Goal: Task Accomplishment & Management: Use online tool/utility

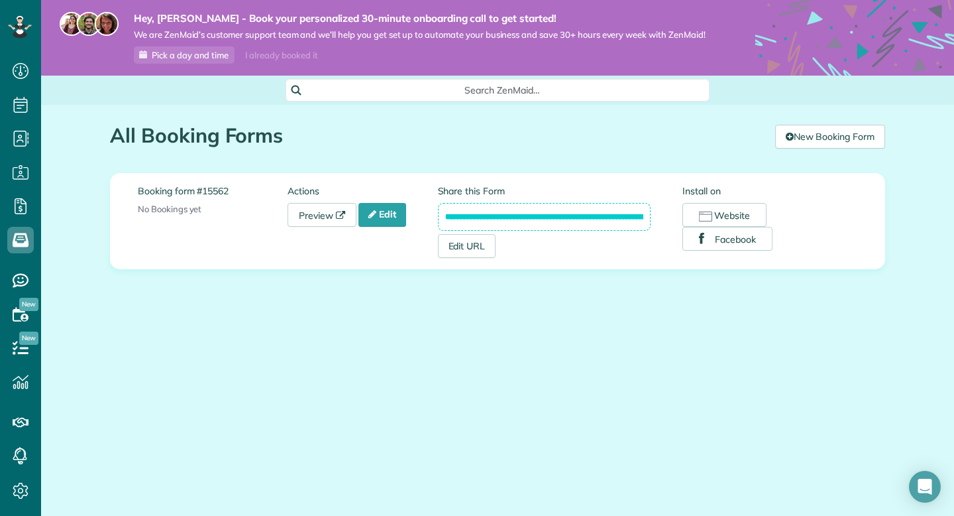
scroll to position [6, 6]
click at [316, 219] on link "Preview" at bounding box center [322, 215] width 69 height 24
click at [376, 216] on icon at bounding box center [372, 213] width 8 height 9
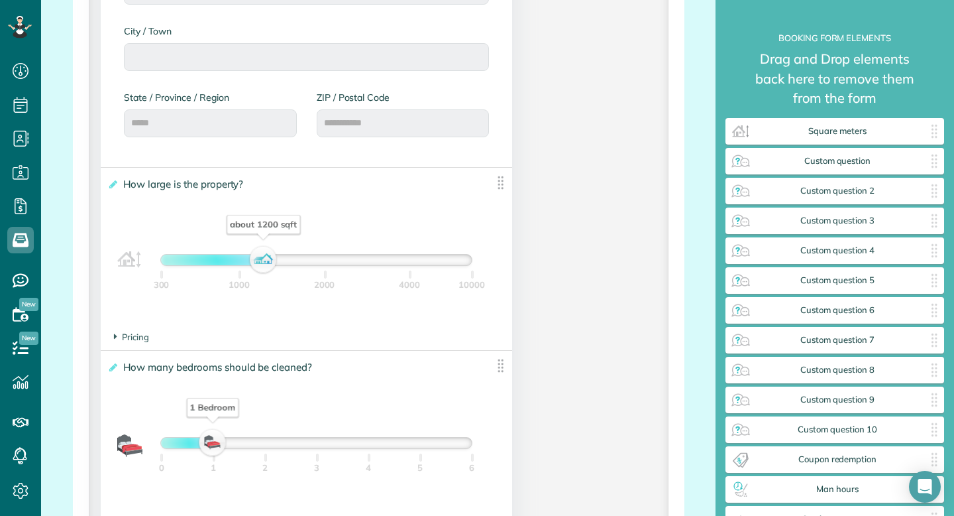
scroll to position [802, 0]
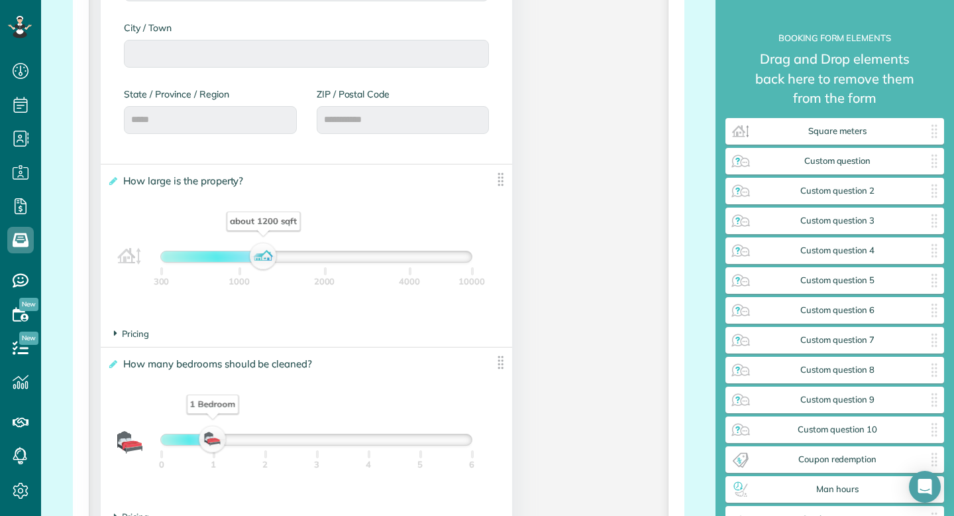
click at [135, 336] on span "Pricing" at bounding box center [131, 333] width 35 height 11
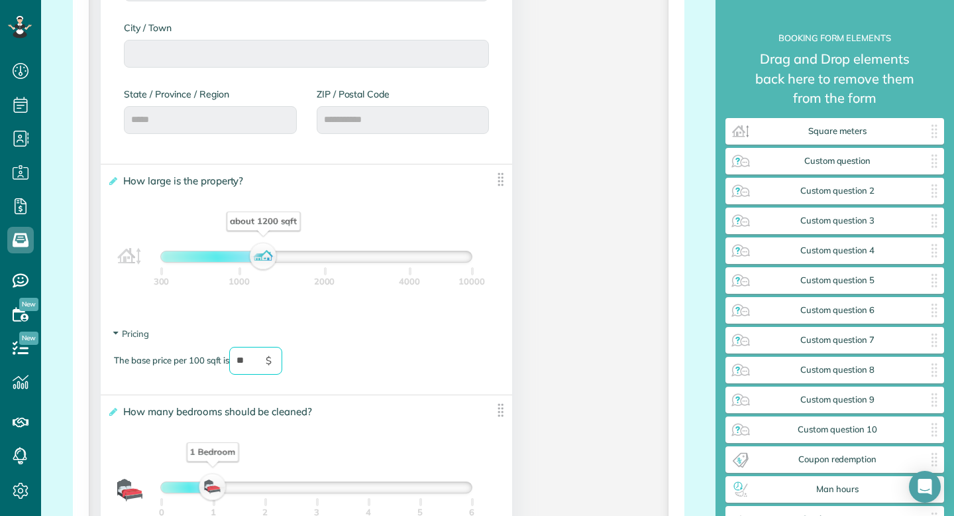
click at [384, 370] on div "The base price per 100 sqft is ** $" at bounding box center [306, 367] width 385 height 41
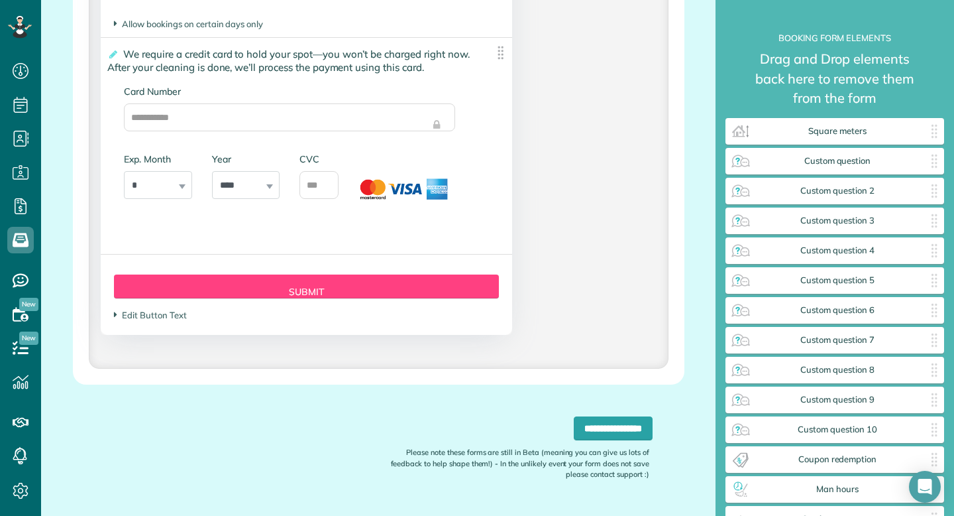
scroll to position [3063, 0]
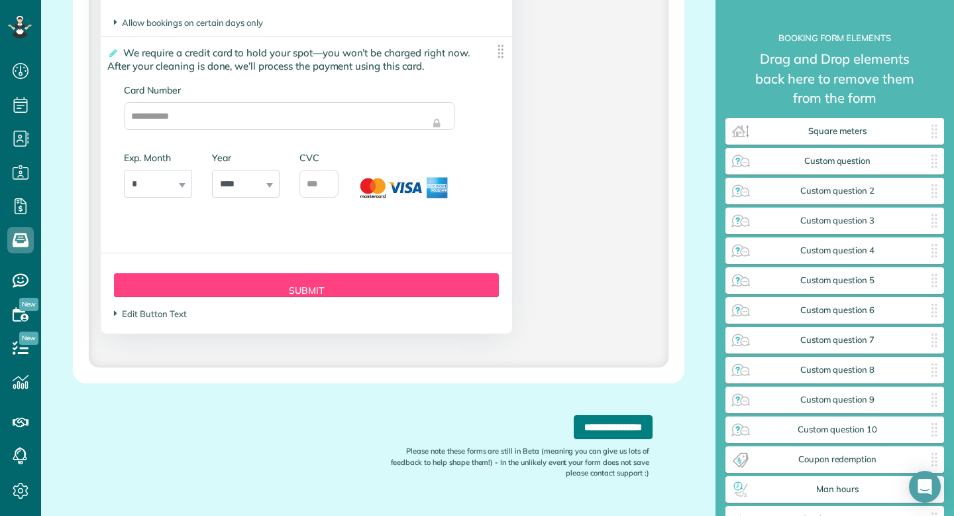
type input "**"
click at [597, 439] on input "**********" at bounding box center [613, 427] width 79 height 24
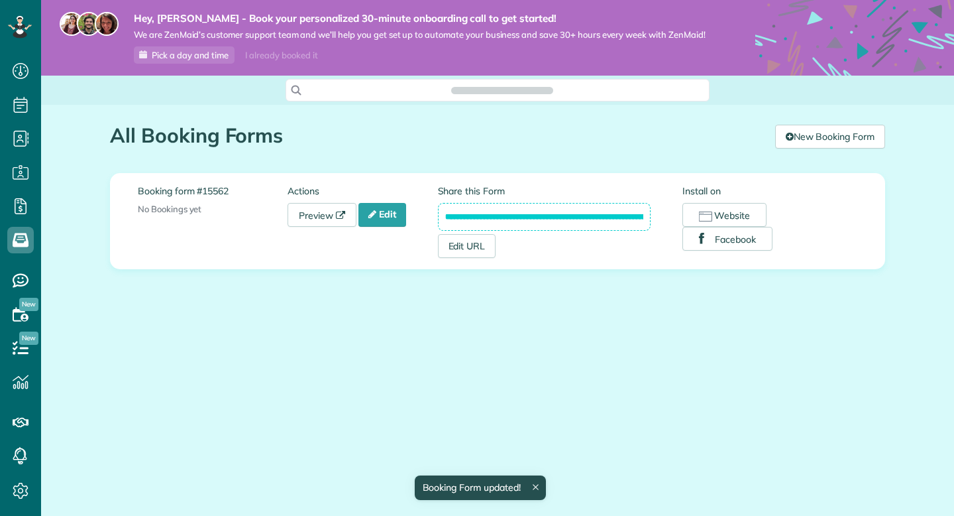
scroll to position [6, 6]
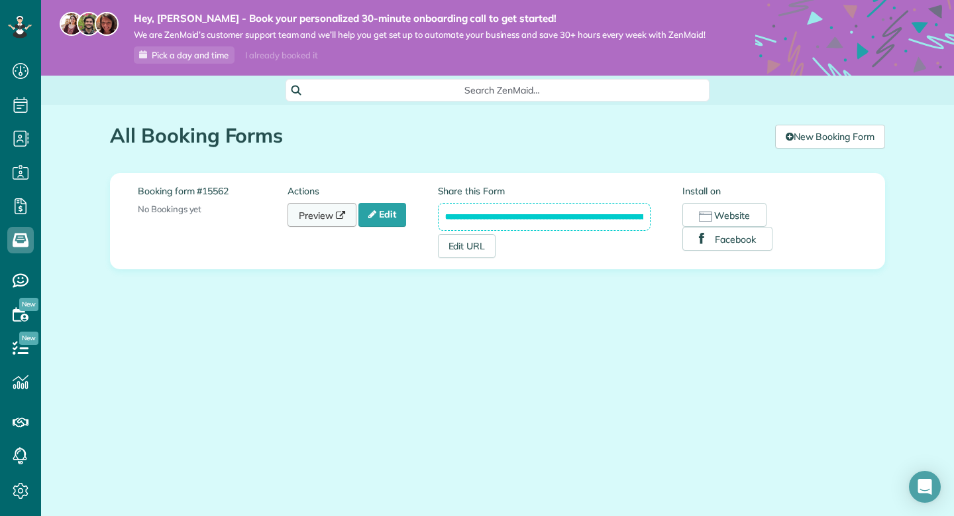
click at [337, 222] on link "Preview" at bounding box center [322, 215] width 69 height 24
click at [391, 217] on link "Edit" at bounding box center [382, 215] width 48 height 24
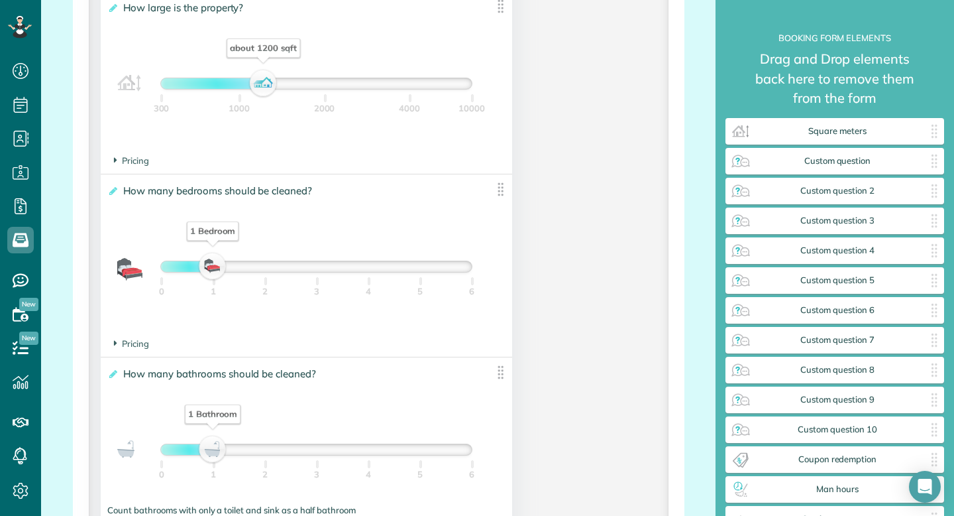
scroll to position [1032, 0]
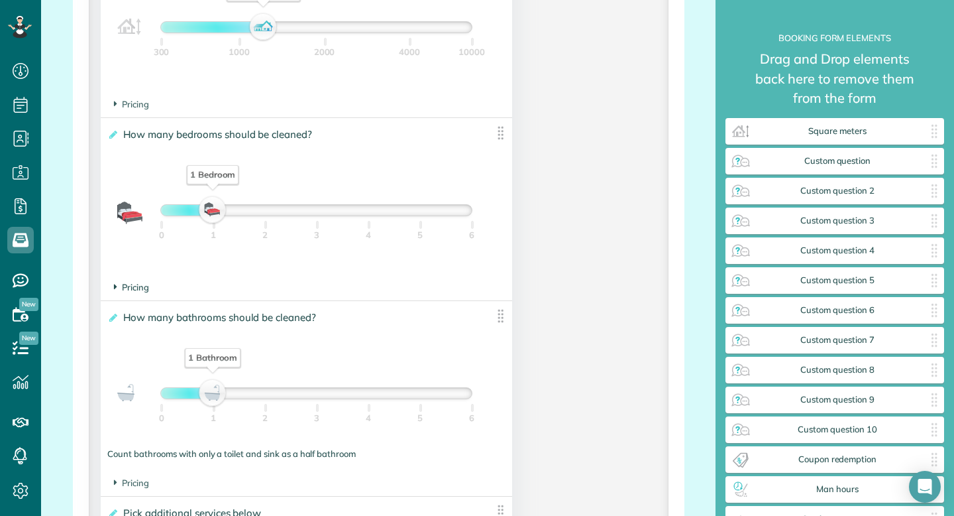
click at [121, 289] on span "Pricing" at bounding box center [131, 287] width 35 height 11
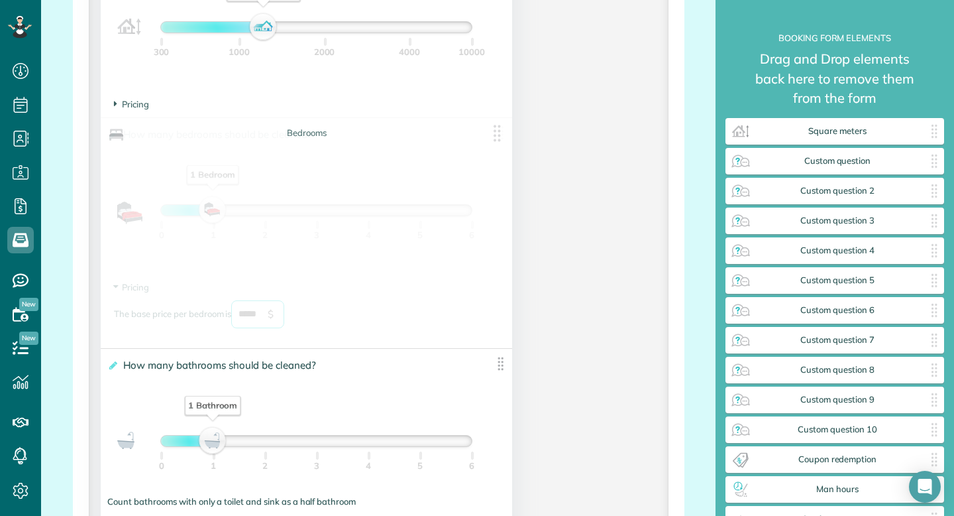
drag, startPoint x: 268, startPoint y: 317, endPoint x: 180, endPoint y: 315, distance: 88.8
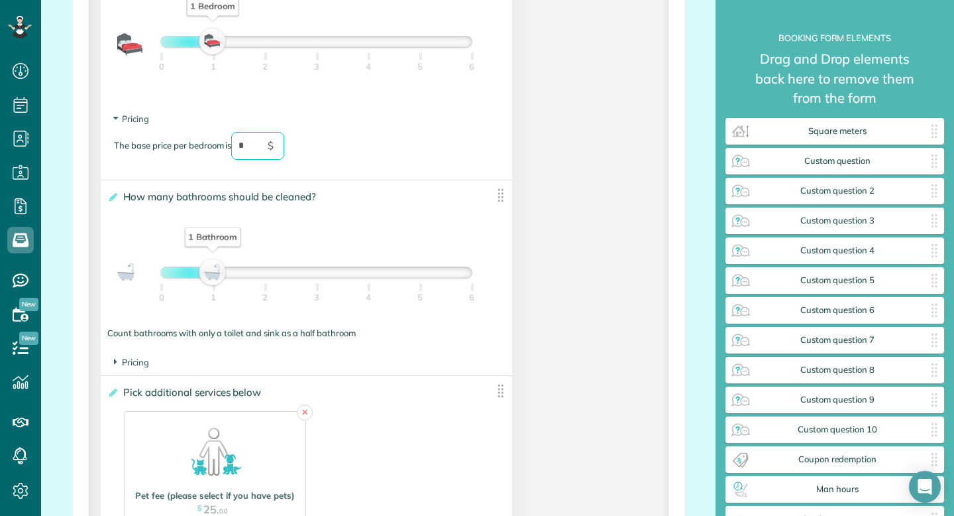
scroll to position [1207, 0]
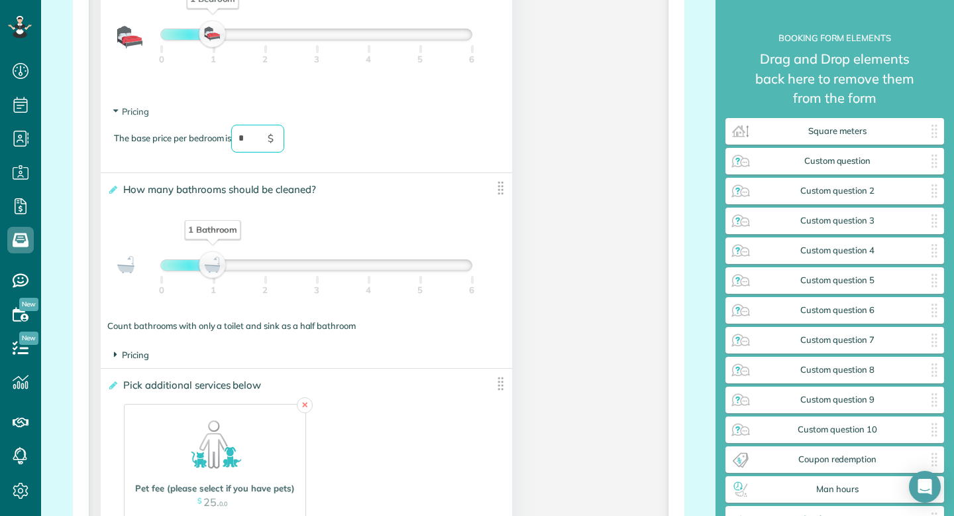
click at [140, 358] on span "Pricing" at bounding box center [131, 354] width 35 height 11
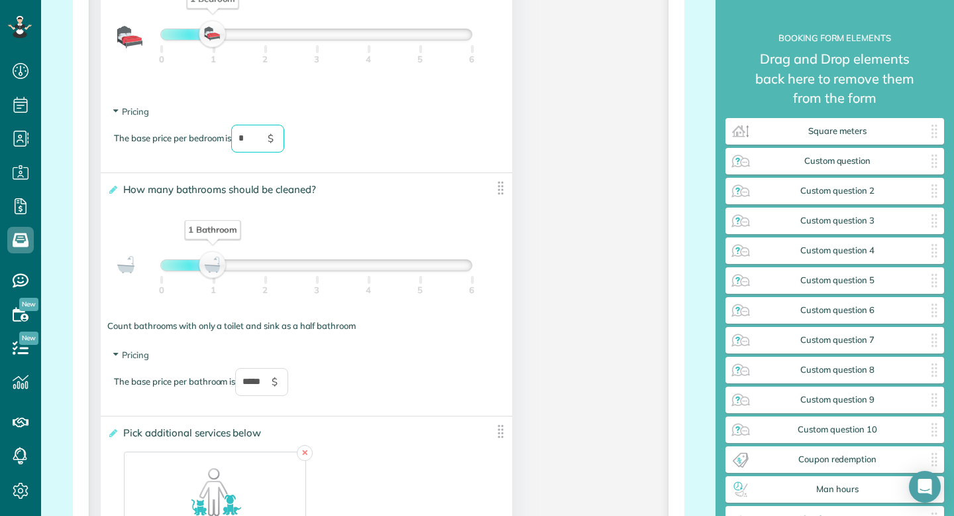
type input "*"
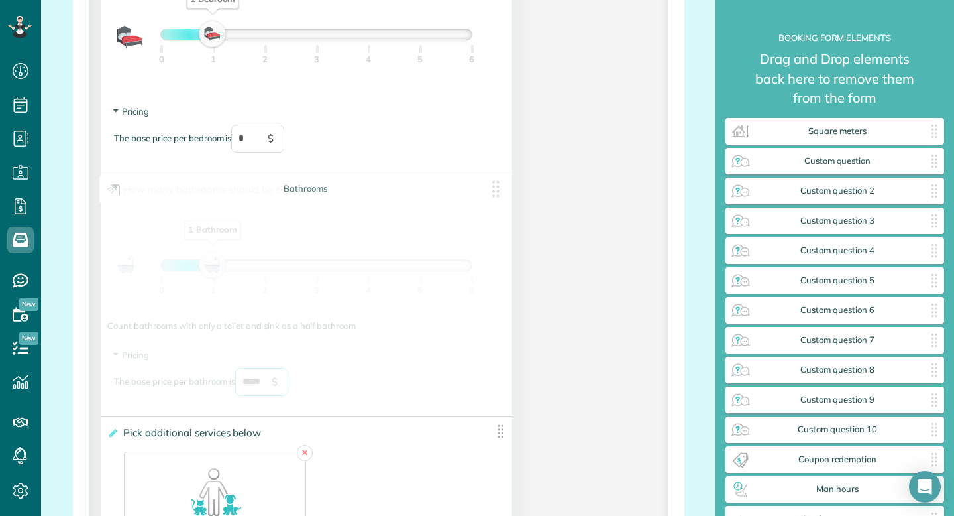
drag, startPoint x: 273, startPoint y: 388, endPoint x: 236, endPoint y: 388, distance: 37.1
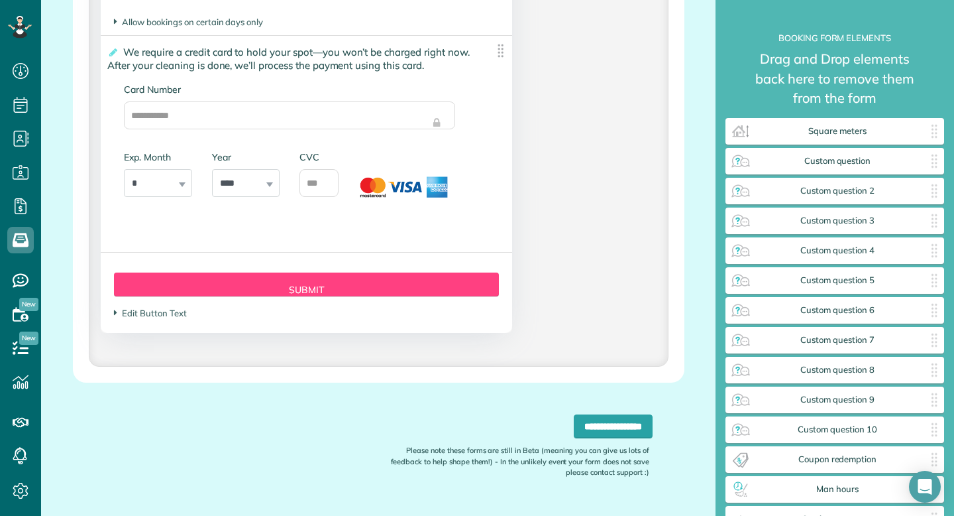
scroll to position [3114, 0]
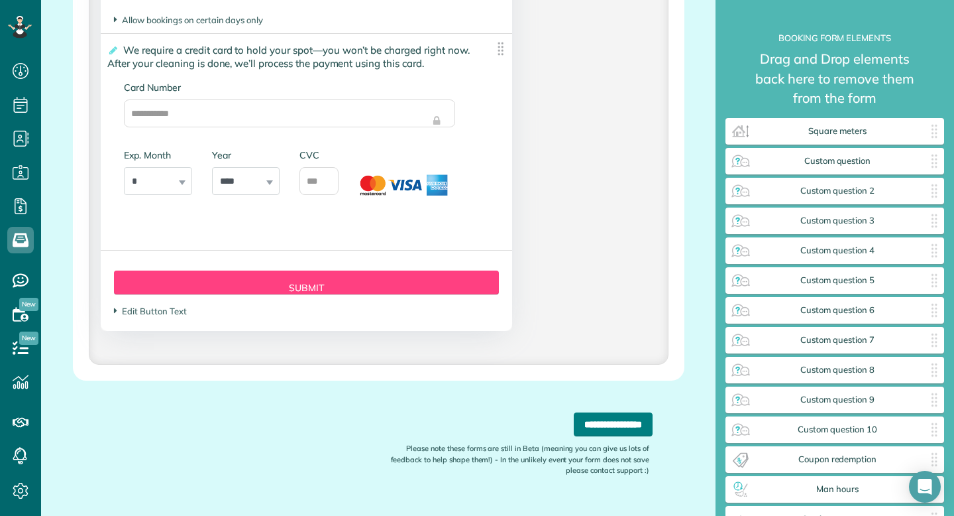
type input "*"
click at [574, 431] on input "**********" at bounding box center [613, 424] width 79 height 24
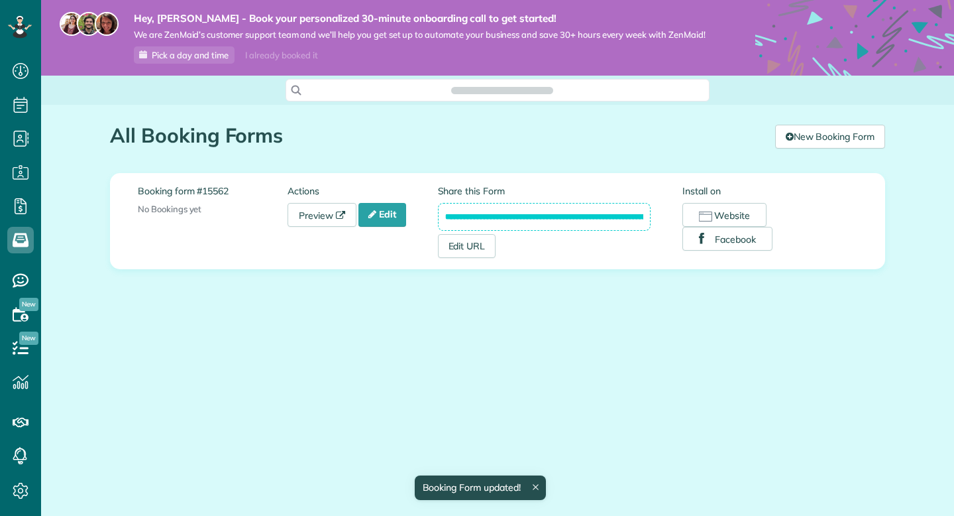
scroll to position [6, 6]
click at [333, 219] on link "Preview" at bounding box center [322, 215] width 69 height 24
